Goal: Task Accomplishment & Management: Manage account settings

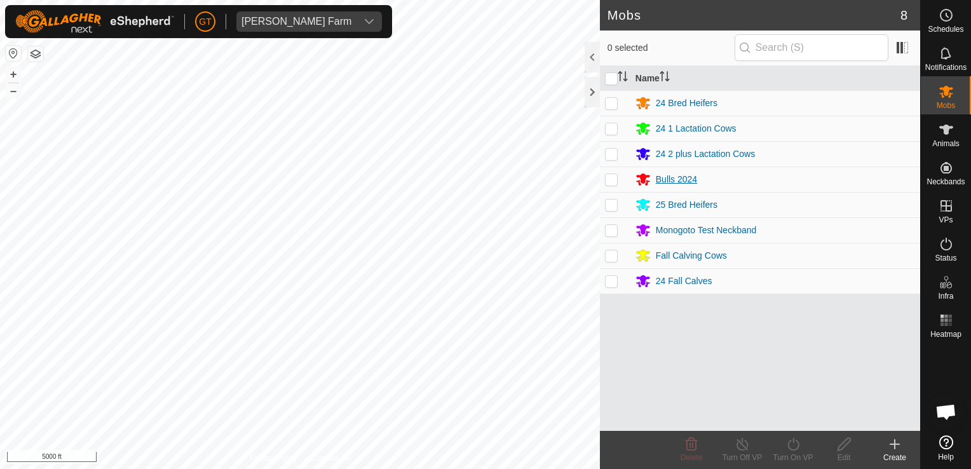
click at [825, 177] on div "Bulls 2024" at bounding box center [775, 179] width 280 height 15
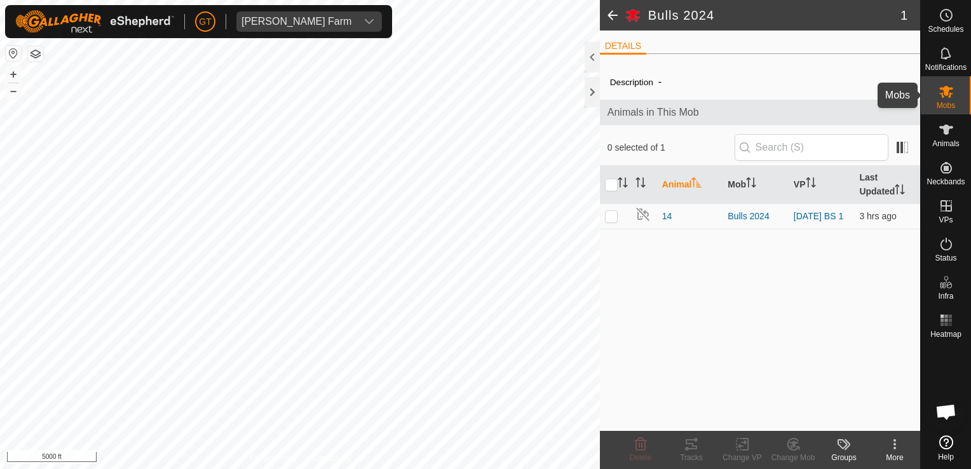
click at [951, 91] on icon at bounding box center [945, 91] width 15 height 15
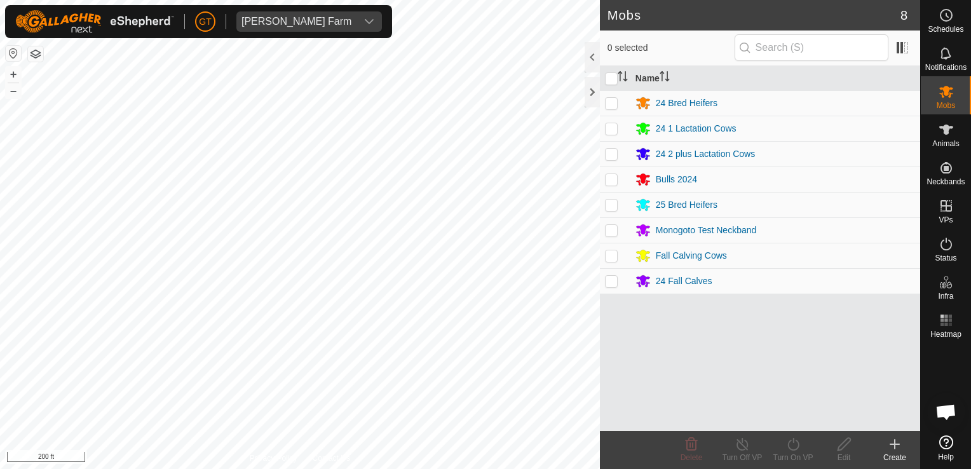
click at [622, 337] on div "Mobs 8 0 selected Name 24 Bred Heifers 24 1 Lactation Cows 24 2 plus Lactation …" at bounding box center [460, 234] width 920 height 469
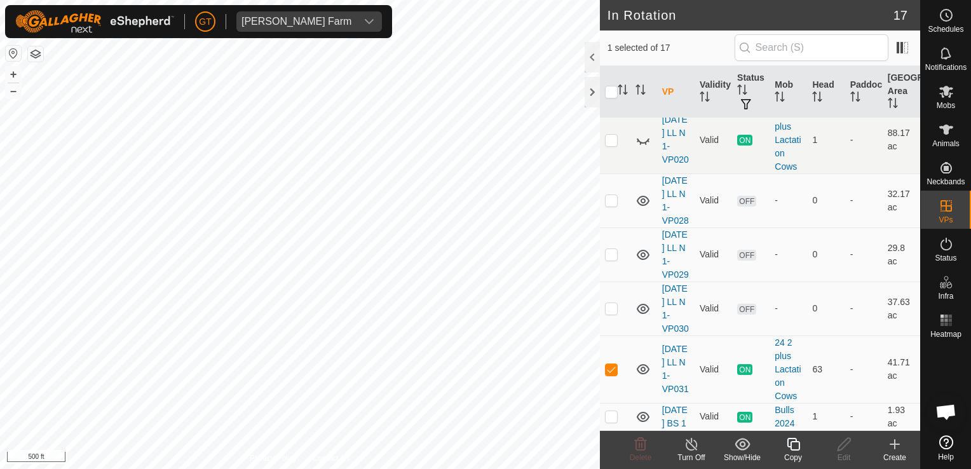
scroll to position [1108, 0]
click at [793, 443] on icon at bounding box center [793, 444] width 16 height 15
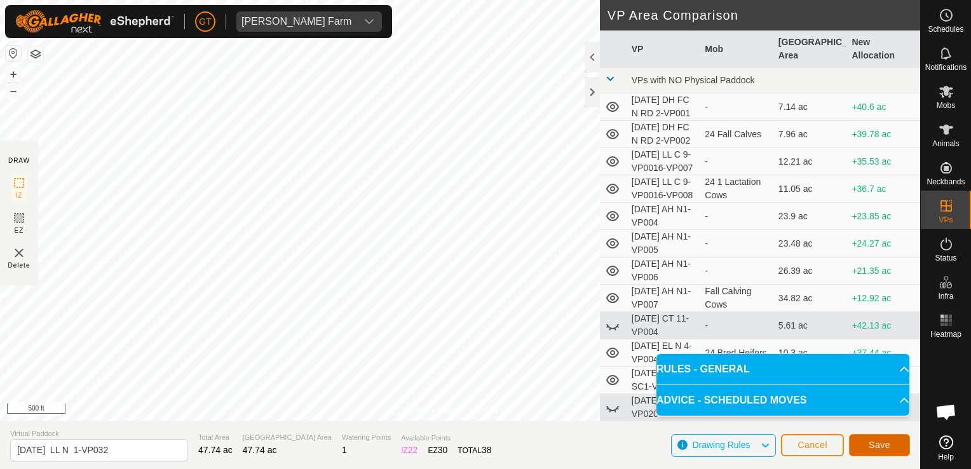
click at [872, 441] on span "Save" at bounding box center [880, 445] width 22 height 10
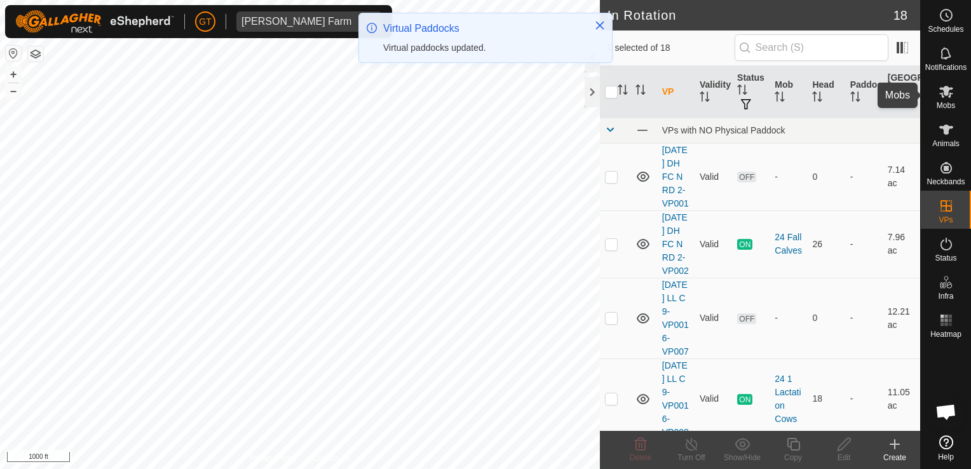
click at [948, 90] on icon at bounding box center [946, 92] width 14 height 12
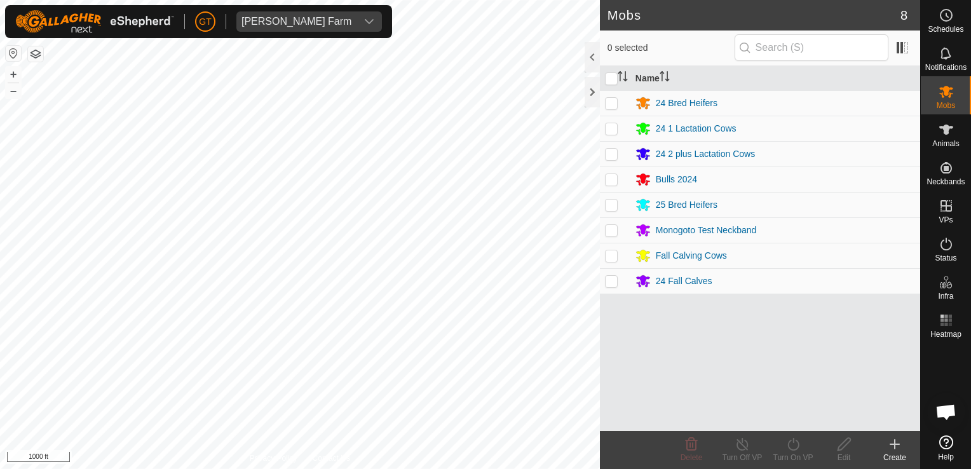
click at [611, 153] on p-checkbox at bounding box center [611, 154] width 13 height 10
checkbox input "true"
click at [792, 443] on icon at bounding box center [793, 444] width 16 height 15
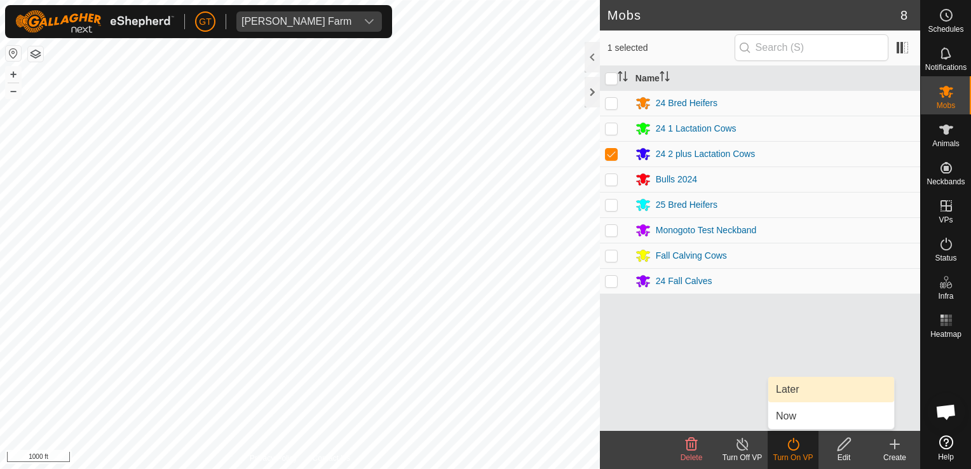
click at [788, 396] on link "Later" at bounding box center [831, 389] width 126 height 25
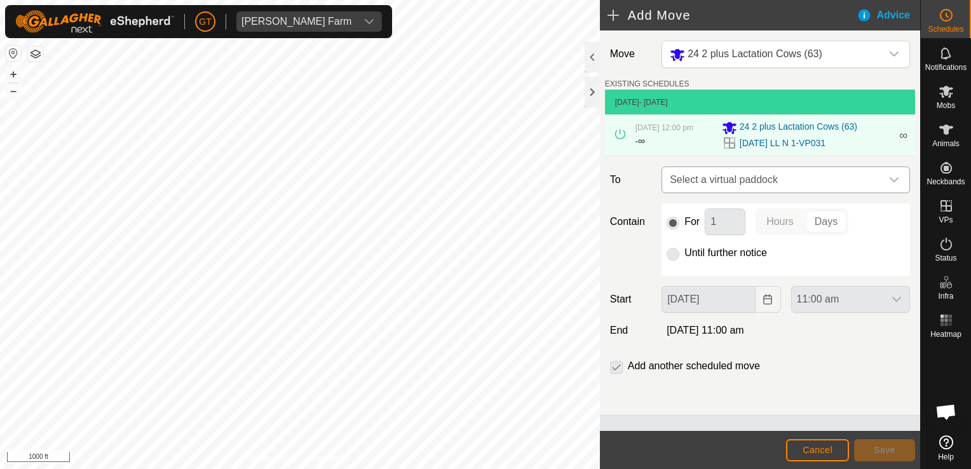
click at [899, 186] on div "dropdown trigger" at bounding box center [893, 179] width 25 height 25
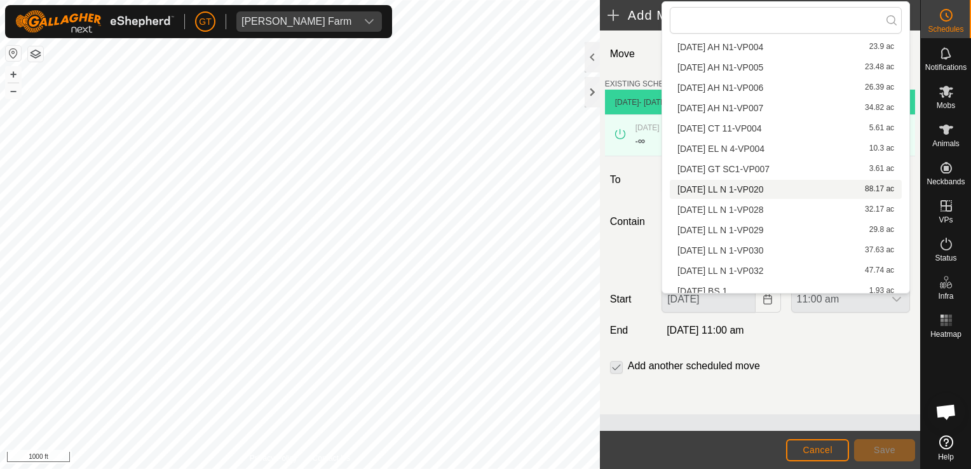
scroll to position [119, 0]
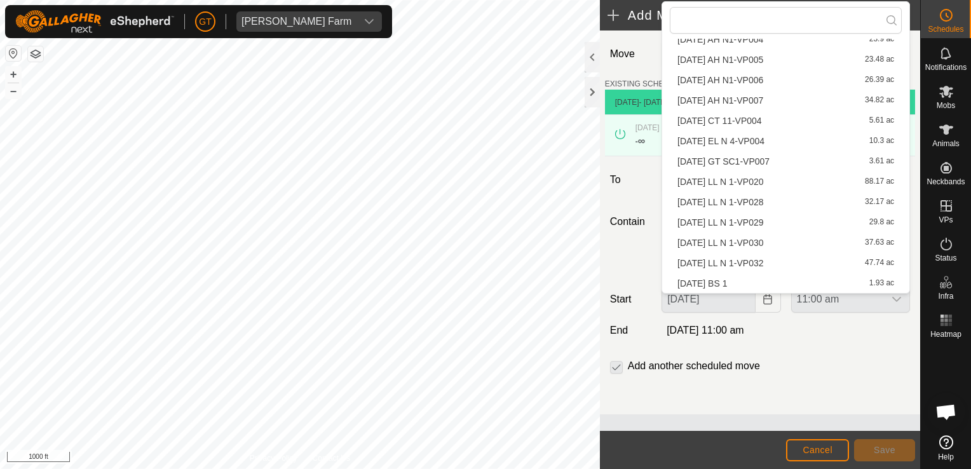
click at [801, 262] on li "[DATE] LL N 1-VP032 47.74 ac" at bounding box center [786, 263] width 232 height 19
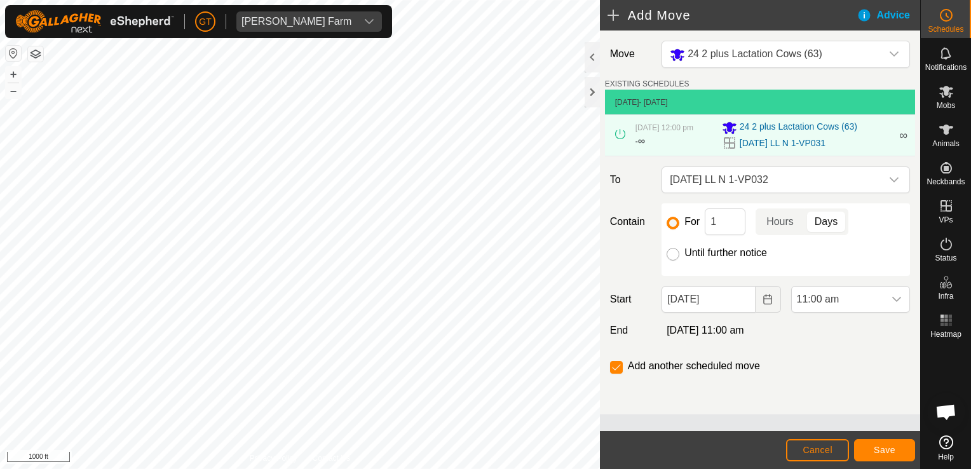
click at [671, 255] on input "Until further notice" at bounding box center [673, 254] width 13 height 13
radio input "true"
checkbox input "false"
click at [768, 304] on icon "Choose Date" at bounding box center [767, 299] width 10 height 10
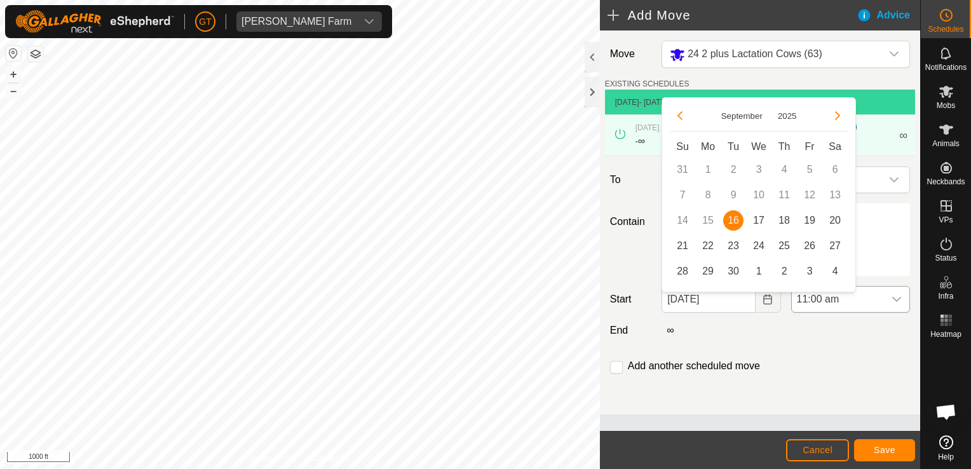
click at [897, 304] on icon "dropdown trigger" at bounding box center [896, 299] width 10 height 10
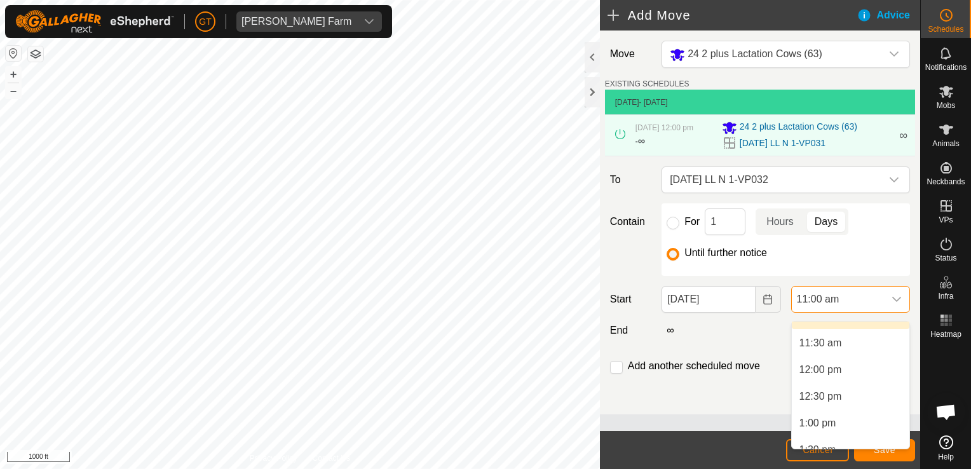
scroll to position [612, 0]
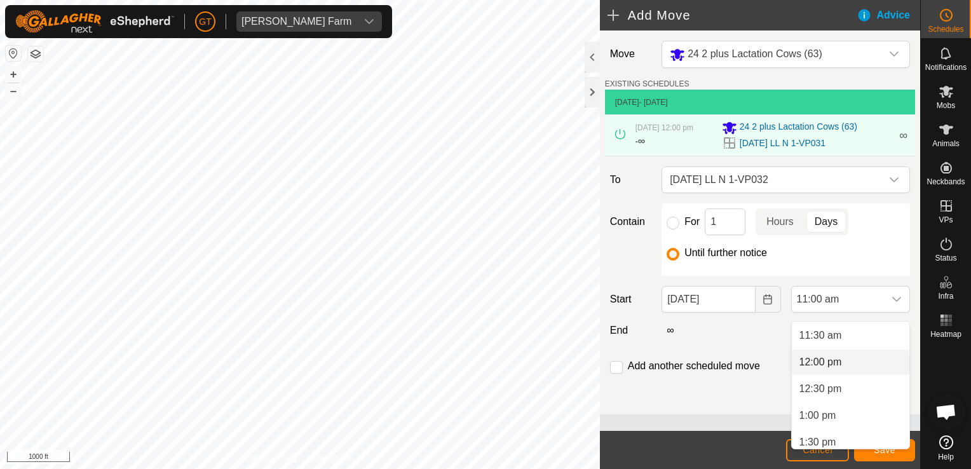
click at [823, 363] on li "12:00 pm" at bounding box center [851, 361] width 118 height 25
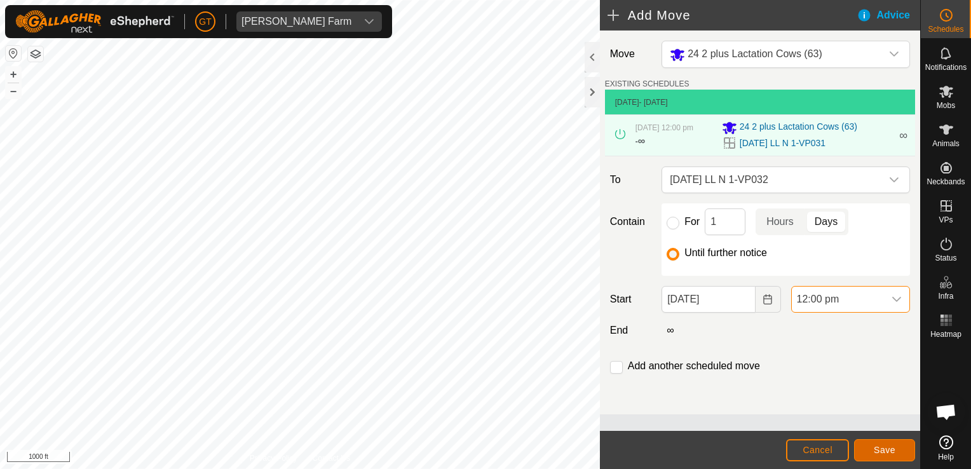
click at [892, 449] on span "Save" at bounding box center [885, 450] width 22 height 10
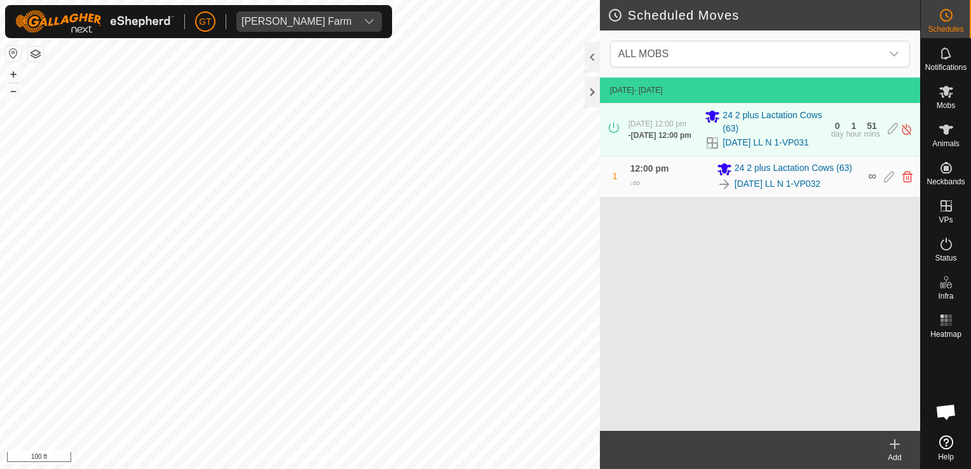
click at [0, 109] on html "[PERSON_NAME] Farm Schedules Notifications Mobs Animals Neckbands VPs Status In…" at bounding box center [485, 234] width 971 height 469
click at [948, 92] on icon at bounding box center [945, 91] width 15 height 15
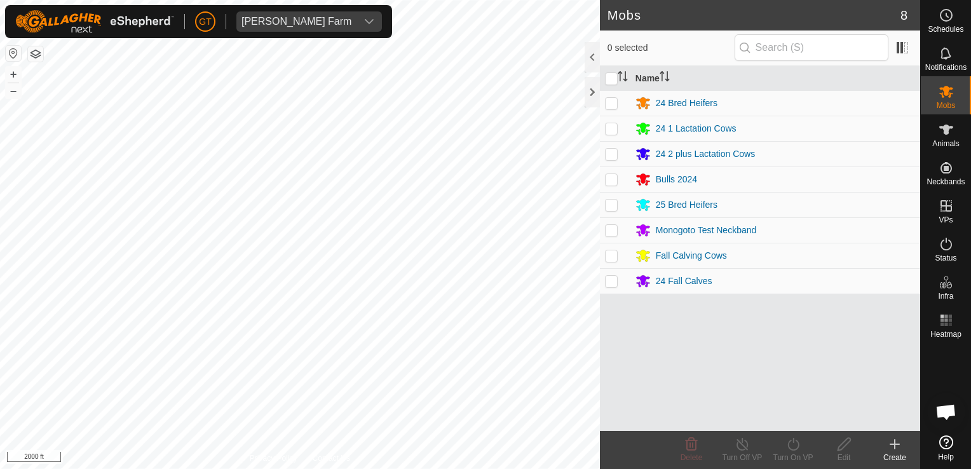
click at [822, 0] on html "[PERSON_NAME] Farm Schedules Notifications Mobs Animals Neckbands VPs Status In…" at bounding box center [485, 234] width 971 height 469
click at [942, 10] on icon at bounding box center [945, 15] width 15 height 15
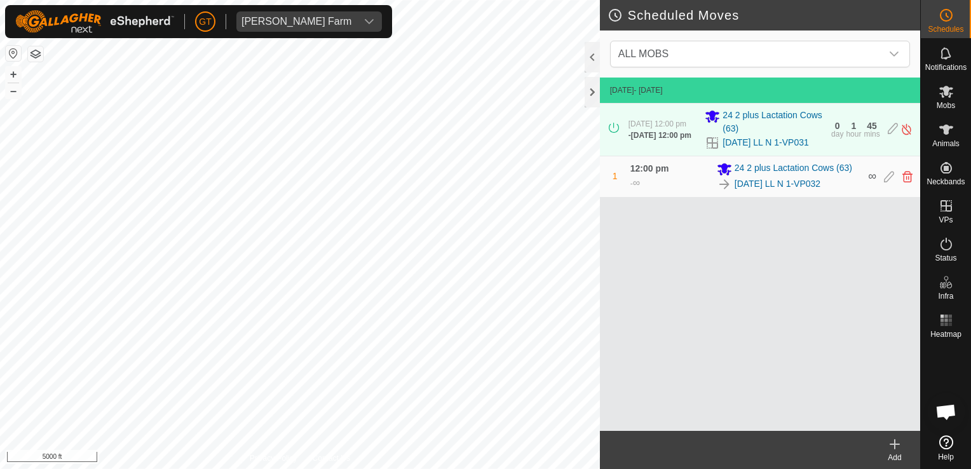
click at [948, 447] on icon at bounding box center [946, 442] width 14 height 14
click at [829, 379] on div "Scheduled Moves ALL MOBS [DATE] - [DATE] [DATE] 12:00 pm - [DATE] 12:00 pm 24 2…" at bounding box center [460, 234] width 920 height 469
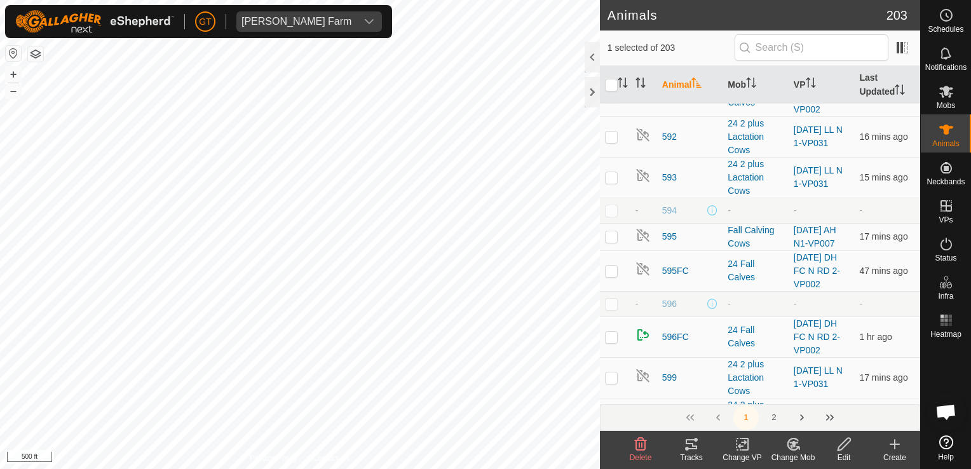
scroll to position [2796, 0]
checkbox input "false"
click at [204, 468] on html "[PERSON_NAME] Farm Schedules Notifications Mobs Animals Neckbands VPs Status In…" at bounding box center [485, 234] width 971 height 469
click at [0, 290] on html "[PERSON_NAME] Farm Schedules Notifications Mobs Animals Neckbands VPs Status In…" at bounding box center [485, 234] width 971 height 469
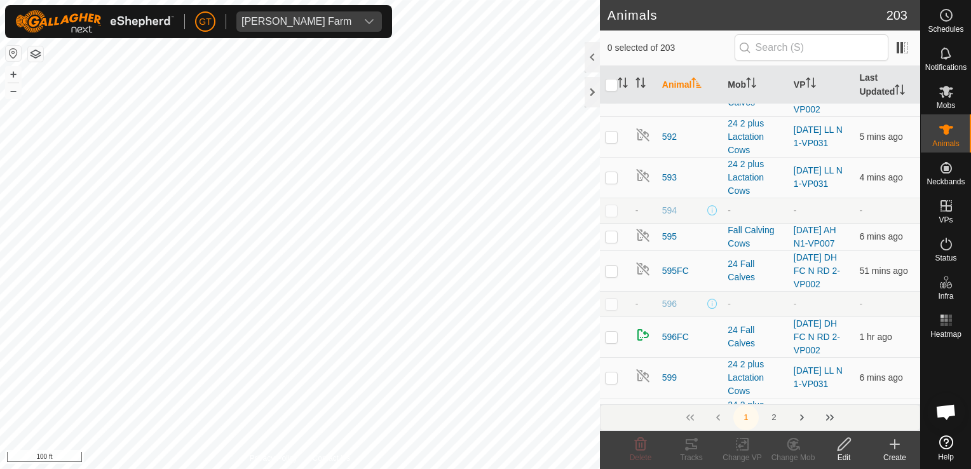
click at [0, 352] on html "[PERSON_NAME] Farm Schedules Notifications Mobs Animals Neckbands VPs Status In…" at bounding box center [485, 234] width 971 height 469
click at [0, 238] on html "[PERSON_NAME] Farm Schedules Notifications Mobs Animals Neckbands VPs Status In…" at bounding box center [485, 234] width 971 height 469
